Goal: Task Accomplishment & Management: Use online tool/utility

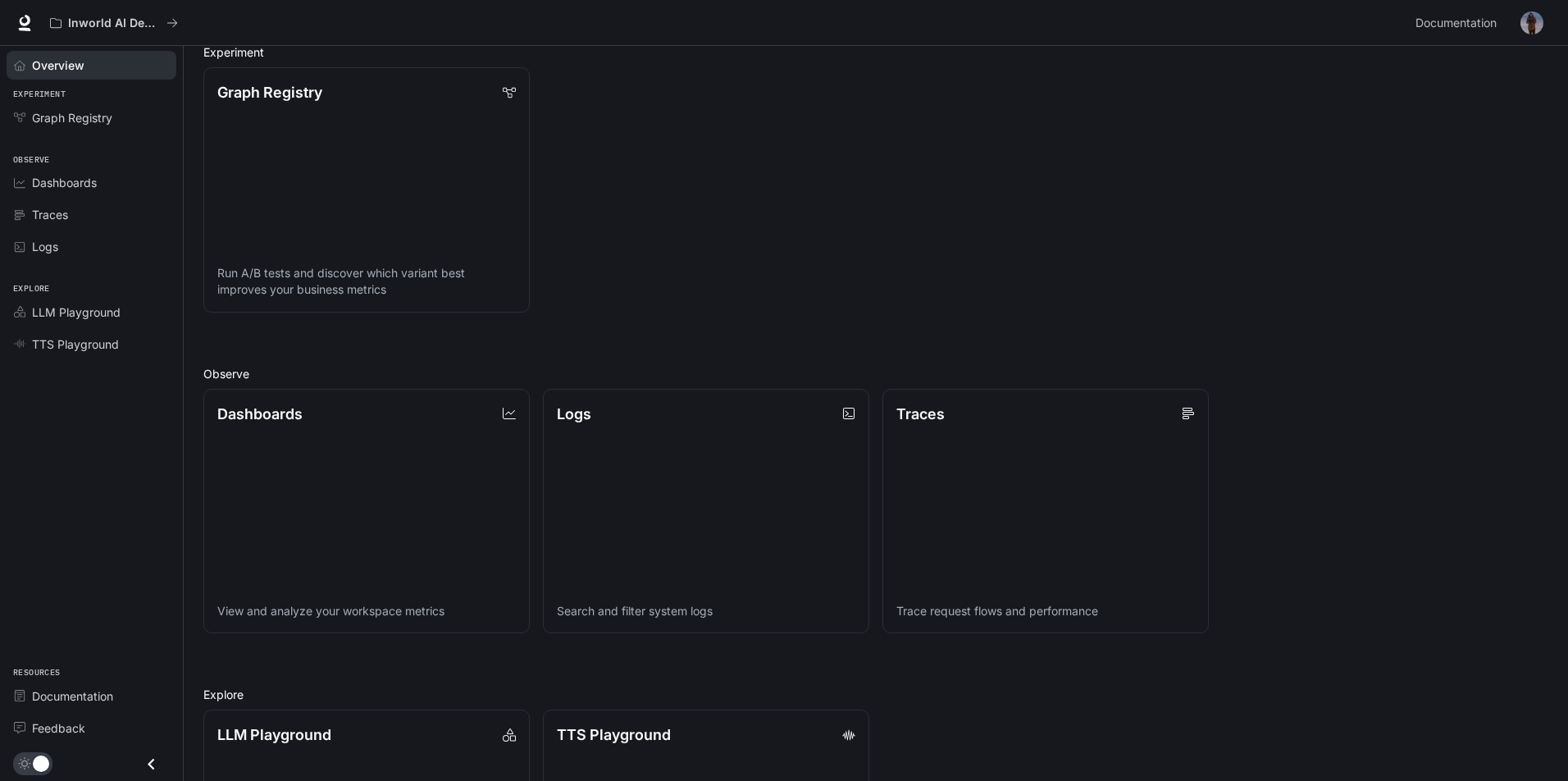
scroll to position [116, 0]
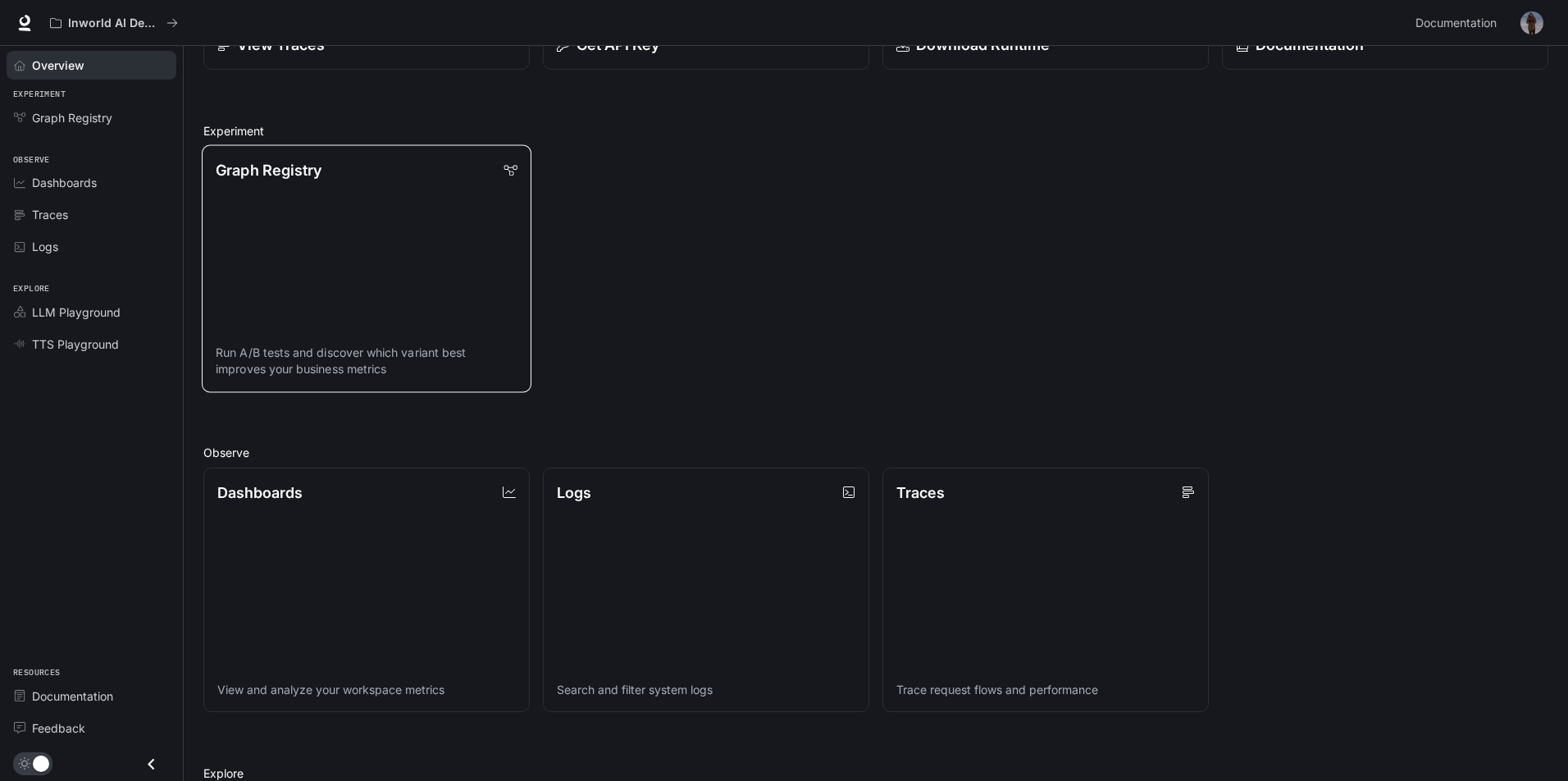
click at [423, 293] on link "Graph Registry Run A/B tests and discover which variant best improves your busi…" at bounding box center [366, 269] width 330 height 247
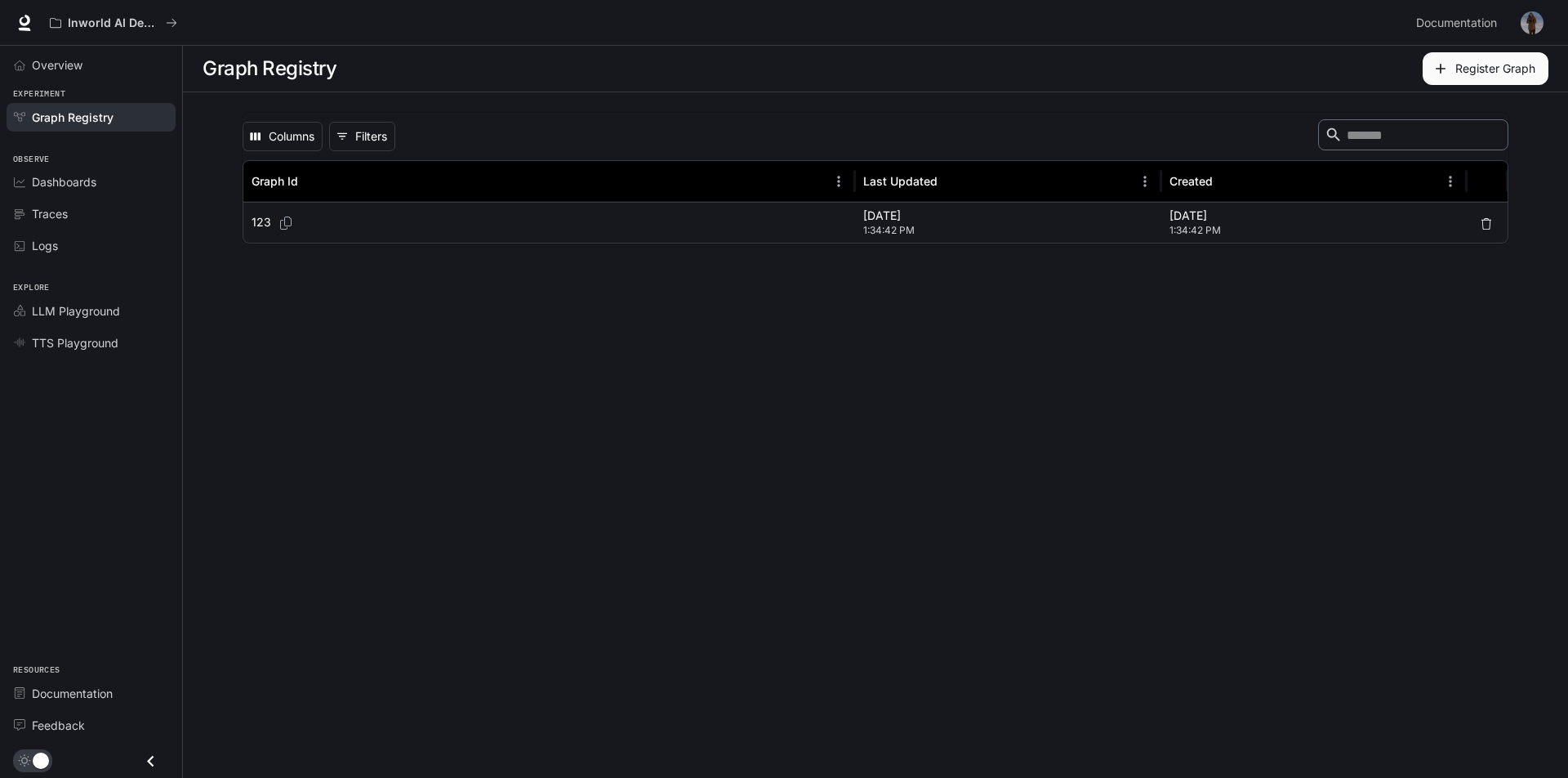
click at [306, 212] on div "123" at bounding box center [549, 223] width 595 height 40
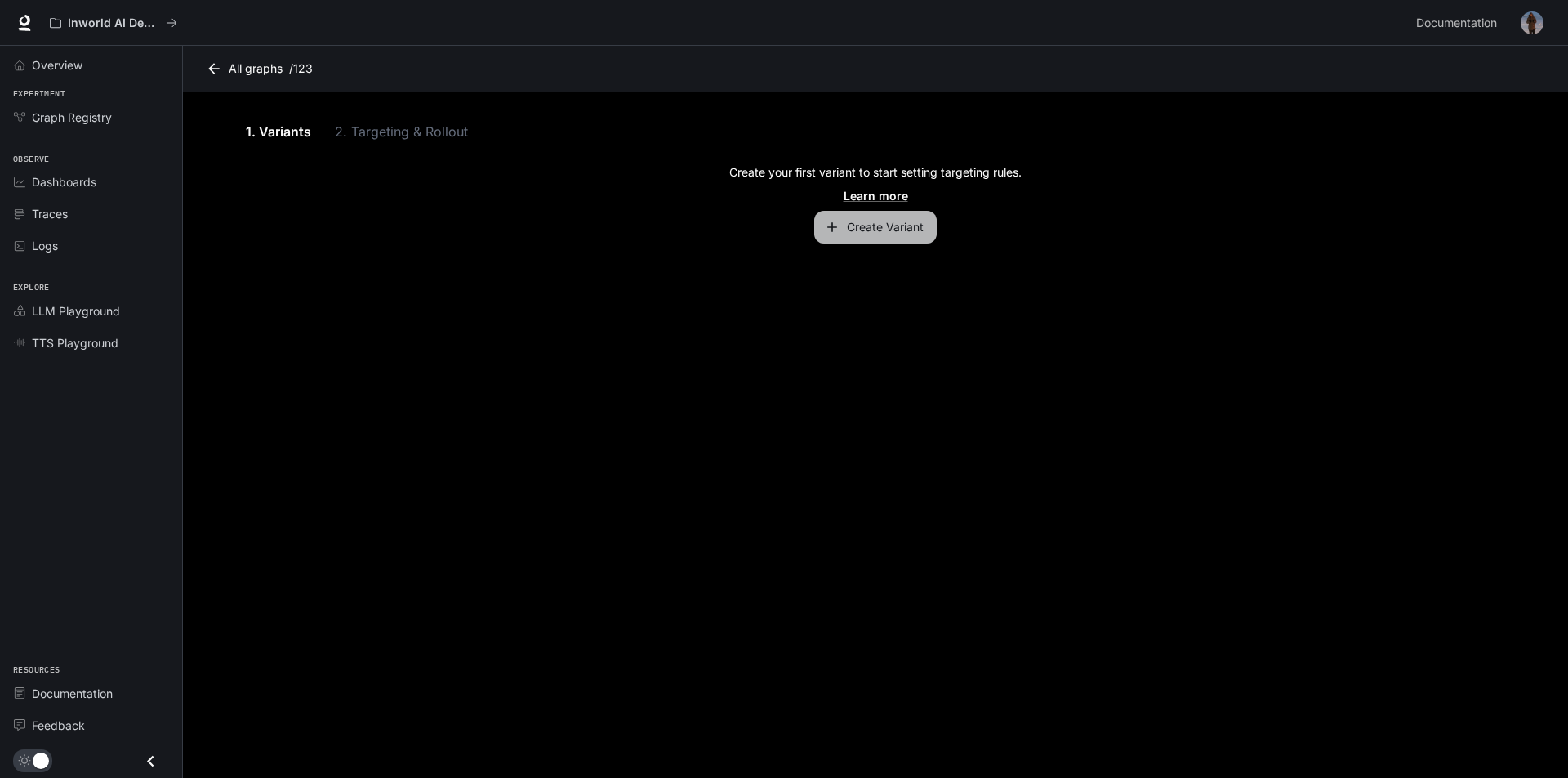
click at [867, 219] on button "Create Variant" at bounding box center [875, 227] width 123 height 33
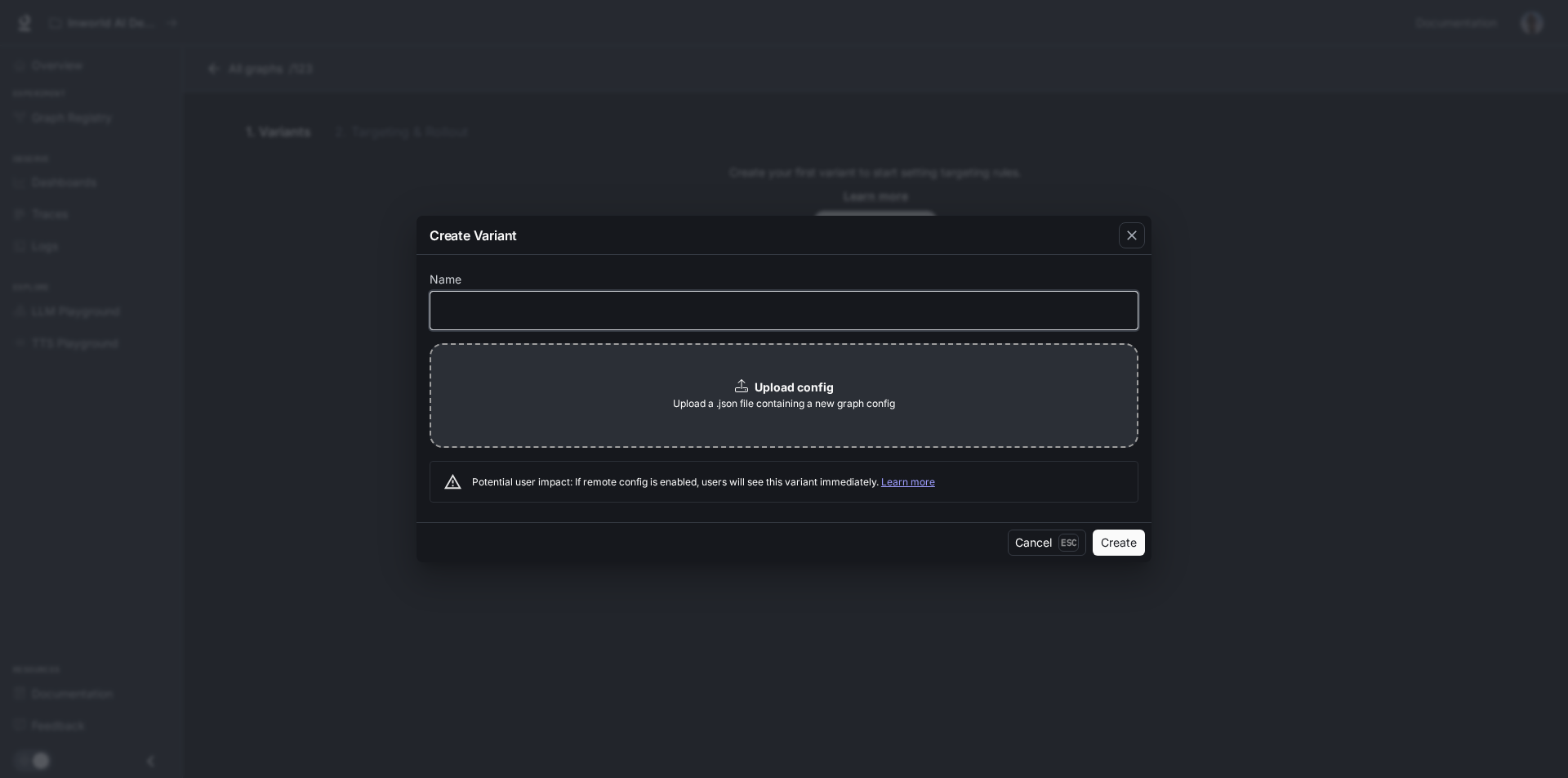
click at [730, 308] on input "text" at bounding box center [783, 310] width 707 height 16
type input "****"
click at [1122, 551] on button "Create" at bounding box center [1118, 542] width 52 height 26
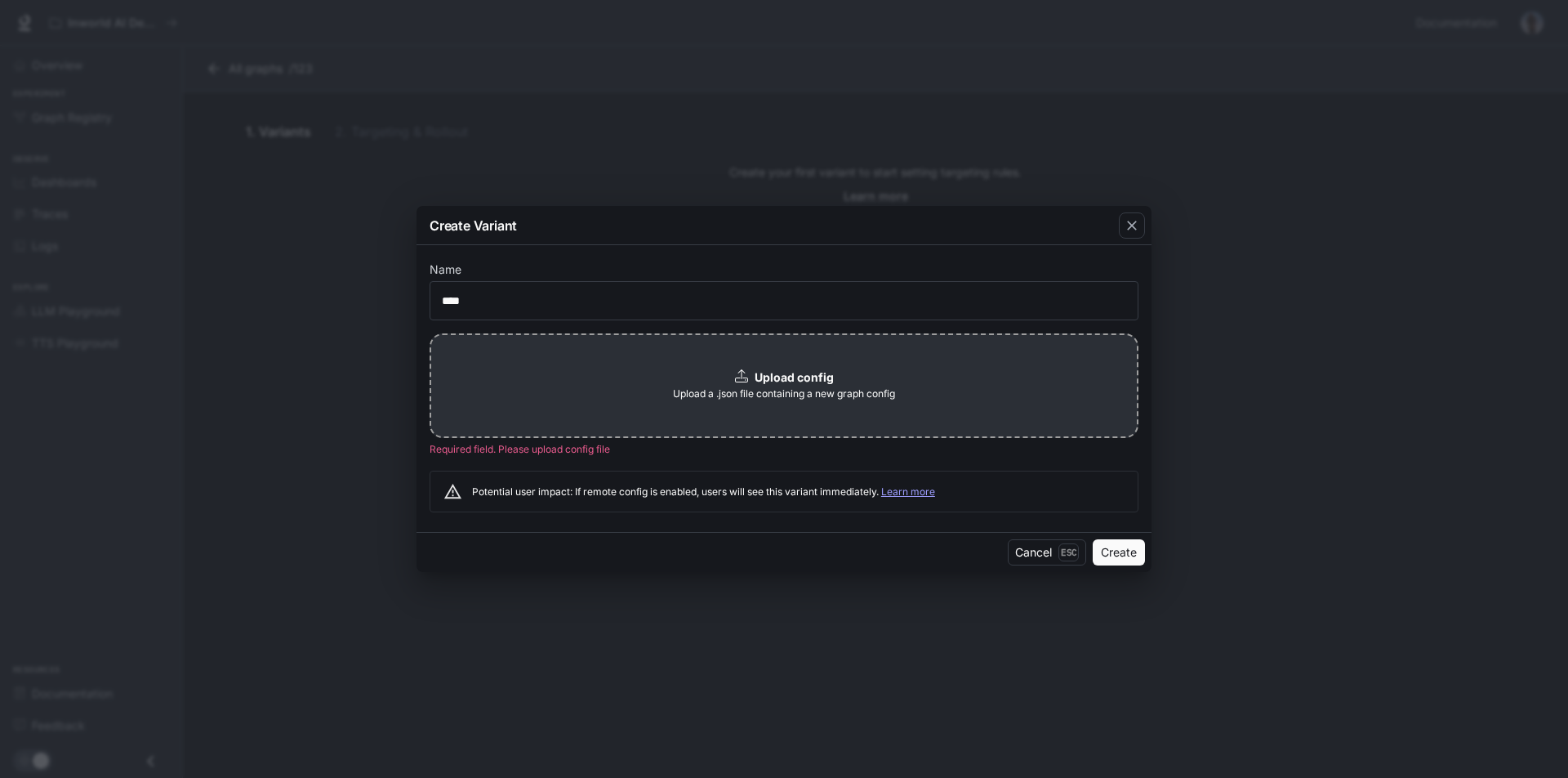
click at [803, 383] on b "Upload config" at bounding box center [794, 377] width 79 height 14
click at [1034, 534] on div "Cancel Esc Create" at bounding box center [784, 551] width 735 height 40
click at [1040, 546] on button "Cancel Esc" at bounding box center [1047, 552] width 78 height 26
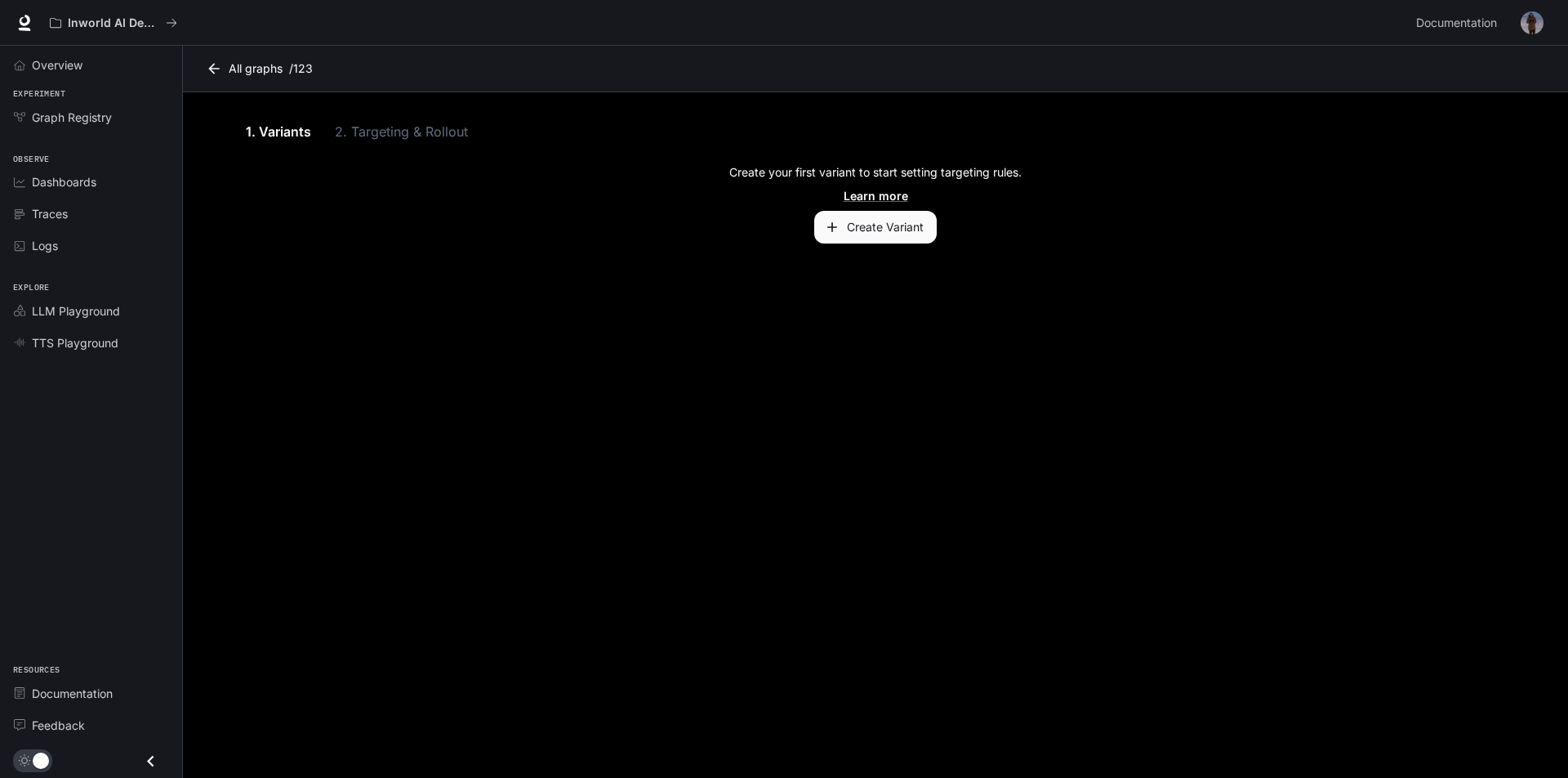
click at [900, 424] on main "All graphs / 123 1. Variants 2. Targeting & Rollout Create your first variant t…" at bounding box center [875, 411] width 1385 height 732
click at [382, 140] on div "1. Variants 2. Targeting & Rollout" at bounding box center [875, 131] width 1267 height 39
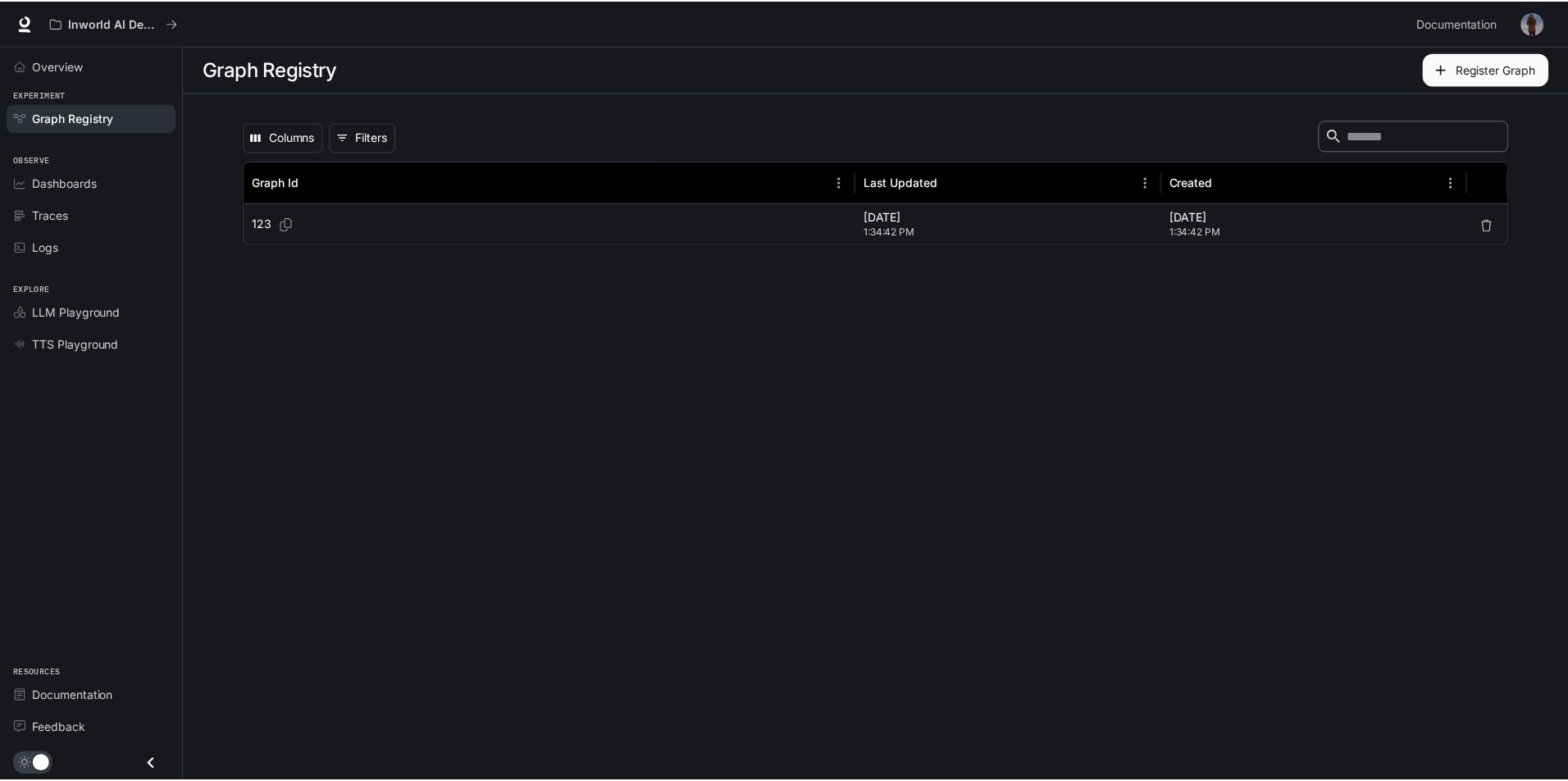
scroll to position [116, 0]
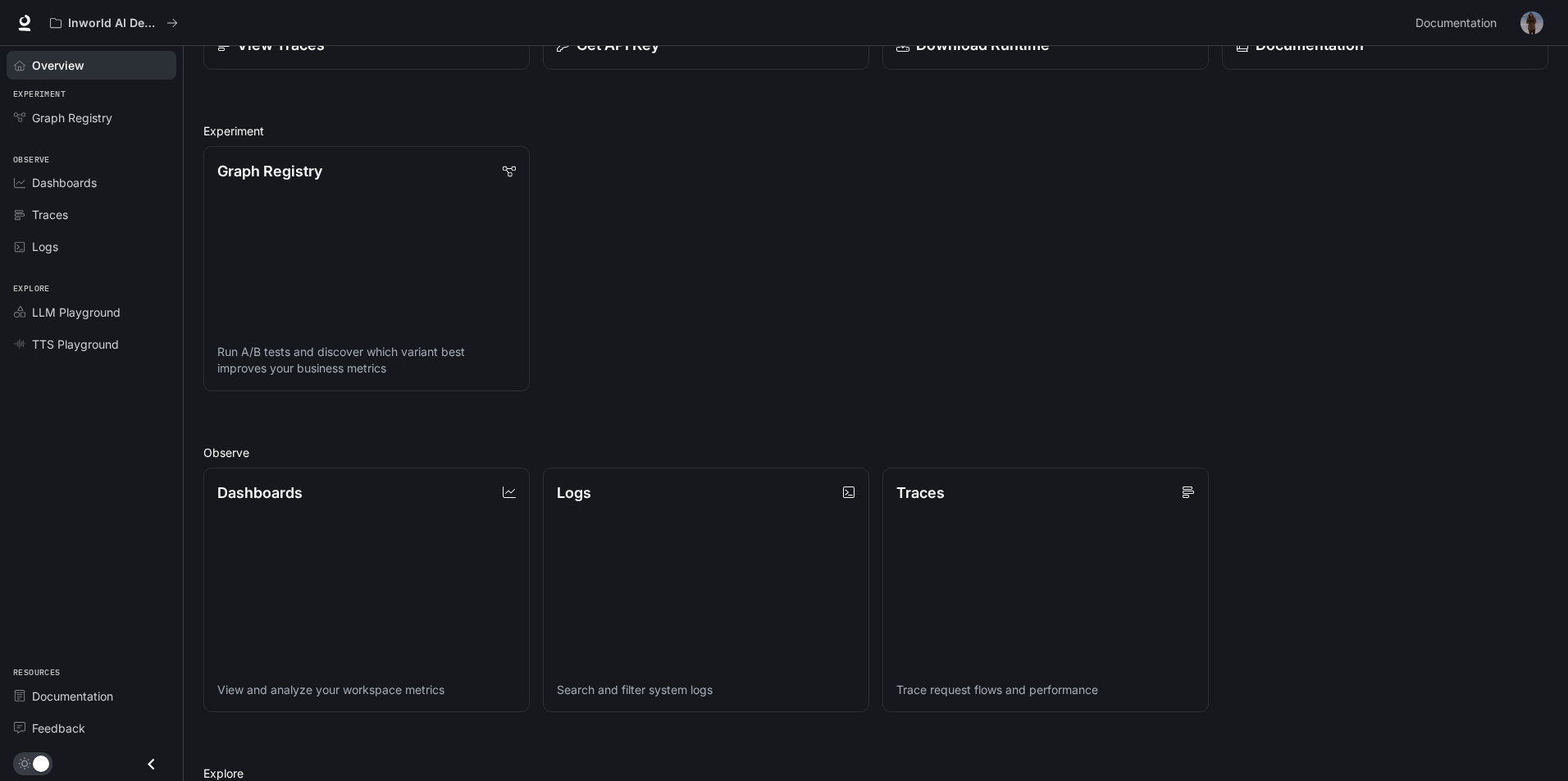
click at [1308, 209] on div "Graph Registry Run A/B tests and discover which variant best improves your busi…" at bounding box center [869, 261] width 1359 height 259
click at [1022, 0] on div "Inworld AI Demos Documentation Documentation" at bounding box center [784, 23] width 1568 height 46
